Goal: Information Seeking & Learning: Learn about a topic

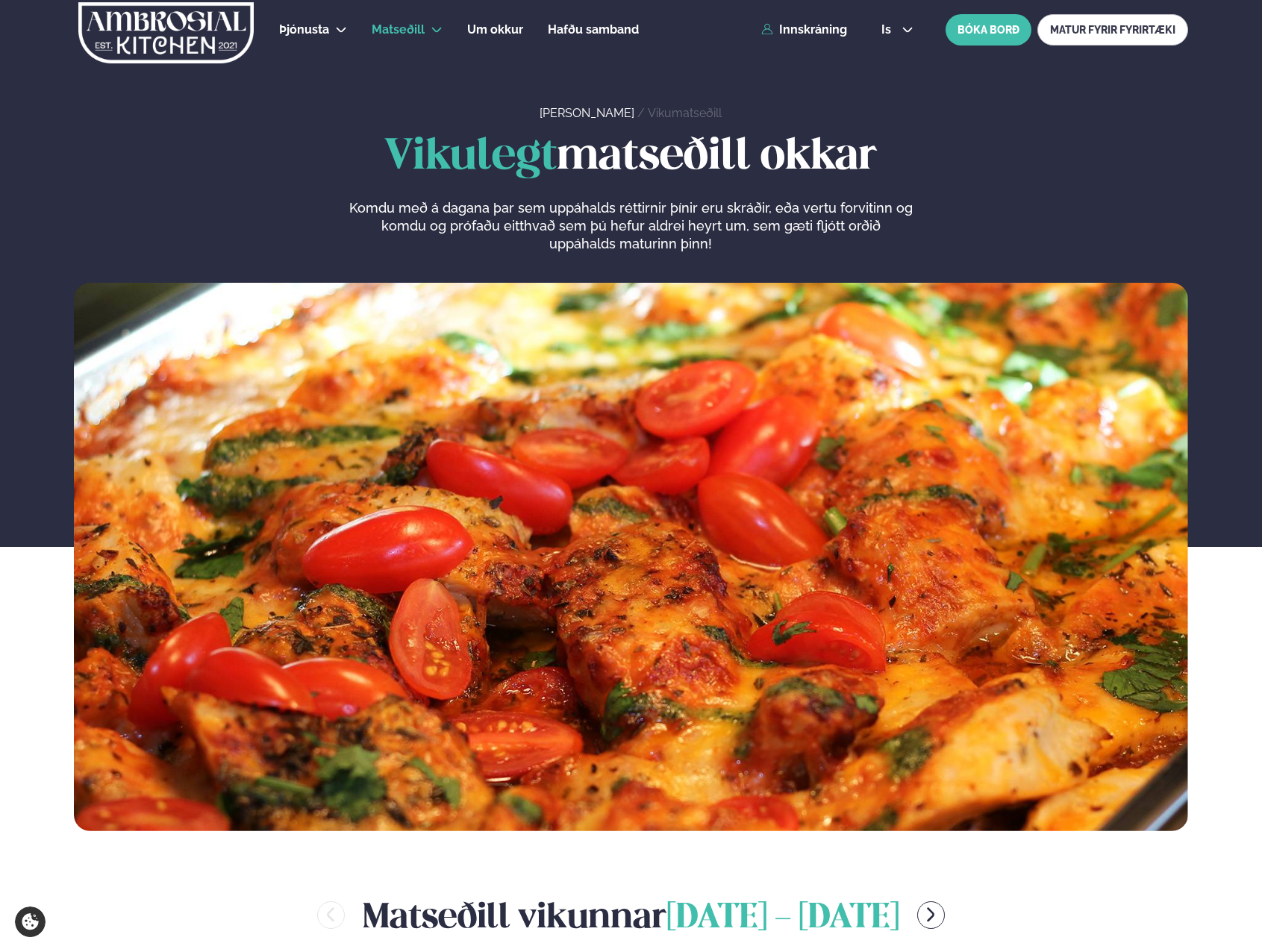
scroll to position [522, 0]
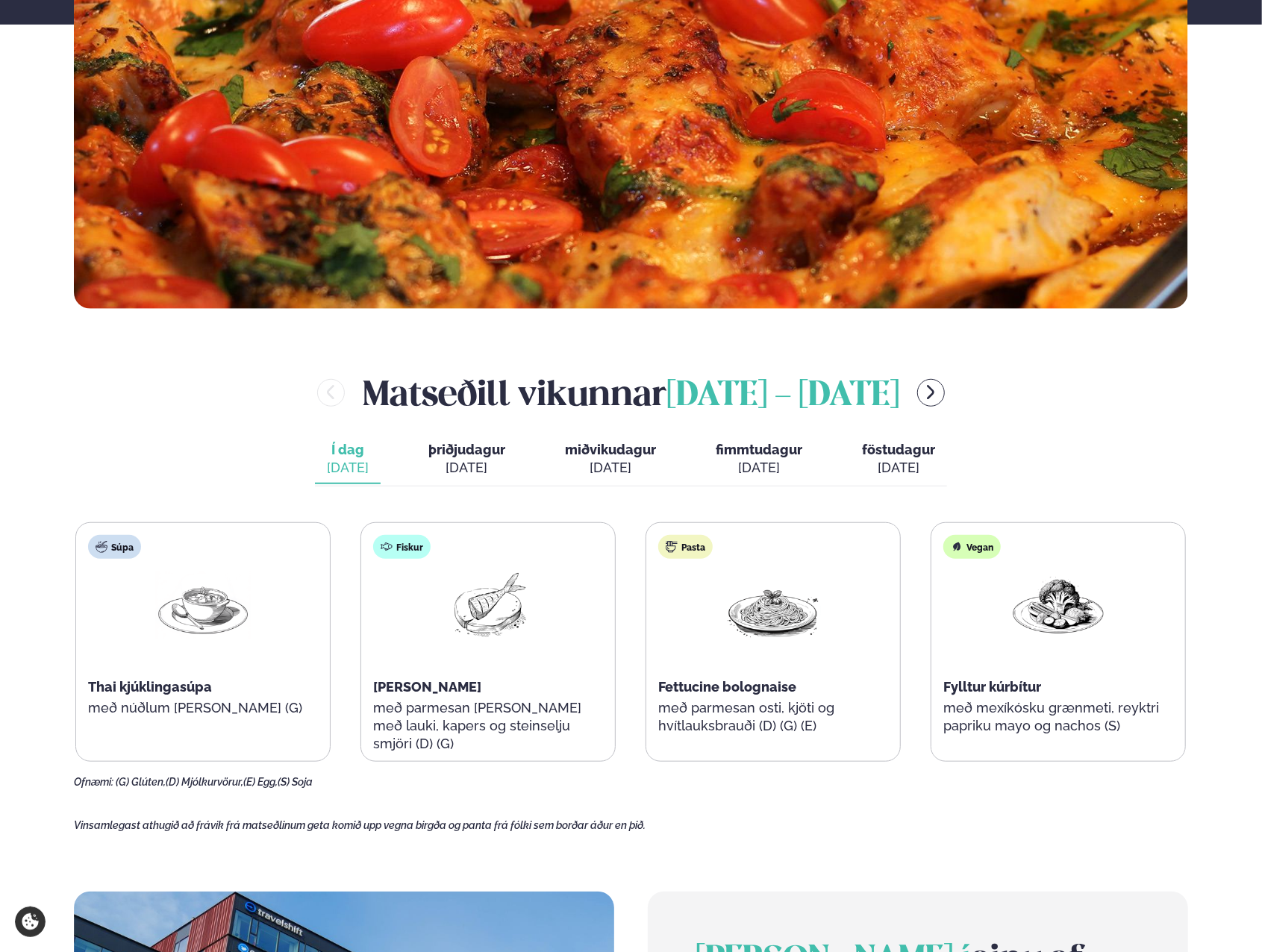
click at [977, 387] on div "Matseðill vikunnar september 1 - 5" at bounding box center [631, 393] width 1114 height 48
click at [936, 391] on icon "menu-btn-right" at bounding box center [931, 392] width 17 height 17
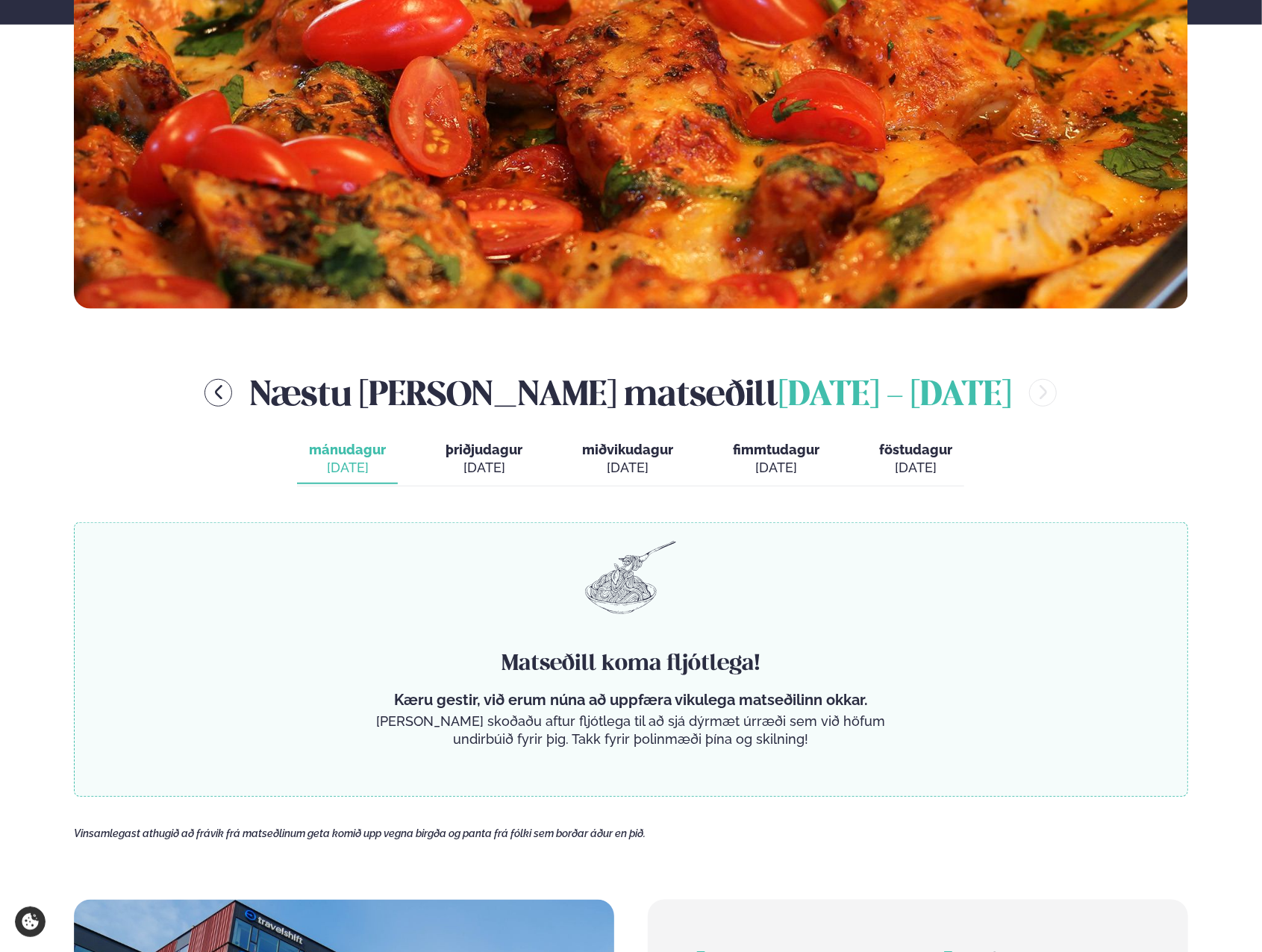
click at [228, 395] on icon "menu-btn-left" at bounding box center [219, 392] width 17 height 17
